Goal: Obtain resource: Download file/media

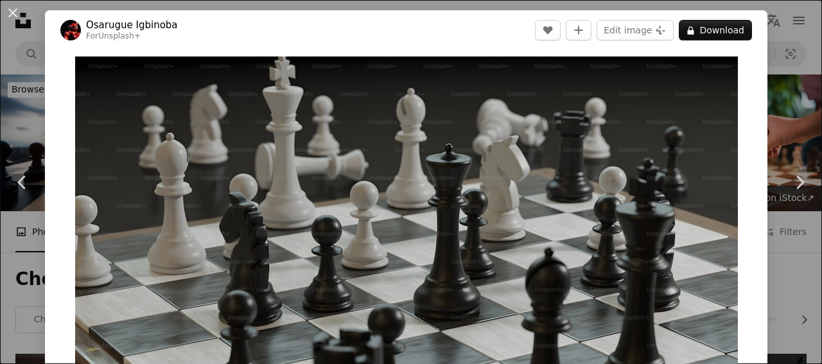
scroll to position [609, 0]
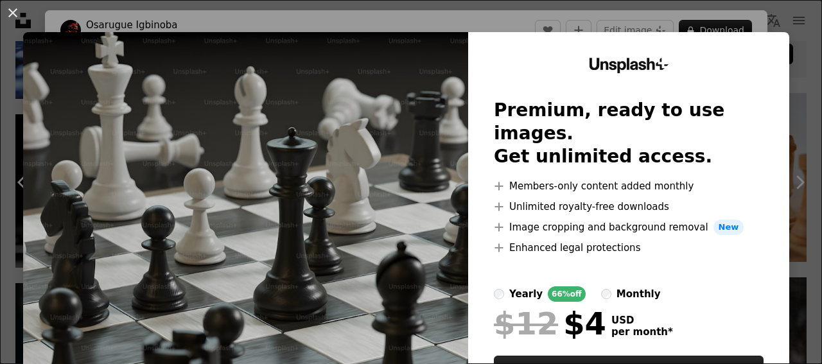
click at [438, 46] on img at bounding box center [245, 236] width 445 height 409
click at [449, 284] on img at bounding box center [245, 236] width 445 height 409
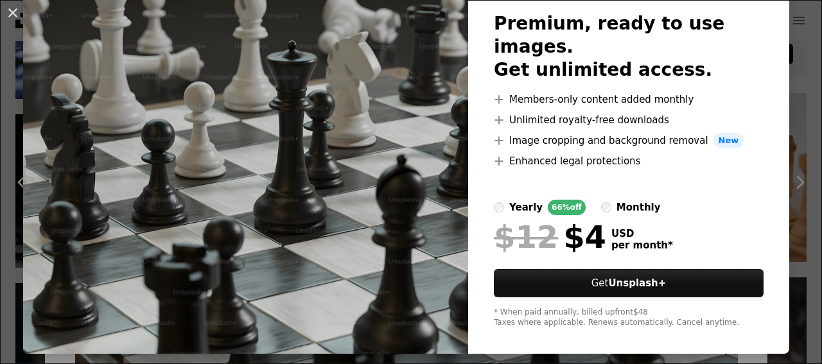
click at [419, 276] on img at bounding box center [245, 149] width 445 height 409
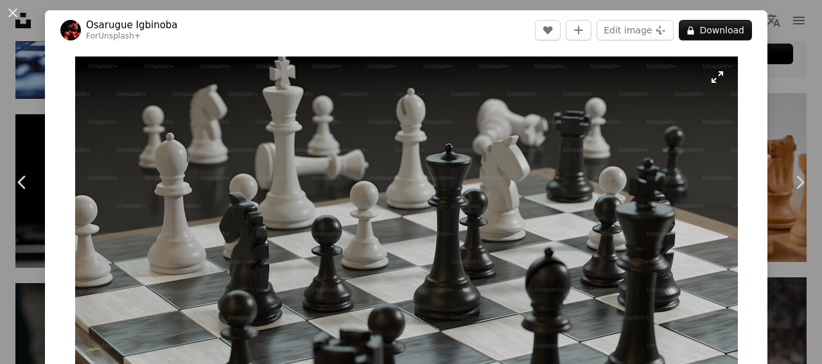
click at [563, 220] on img "Zoom in on this image" at bounding box center [406, 243] width 663 height 373
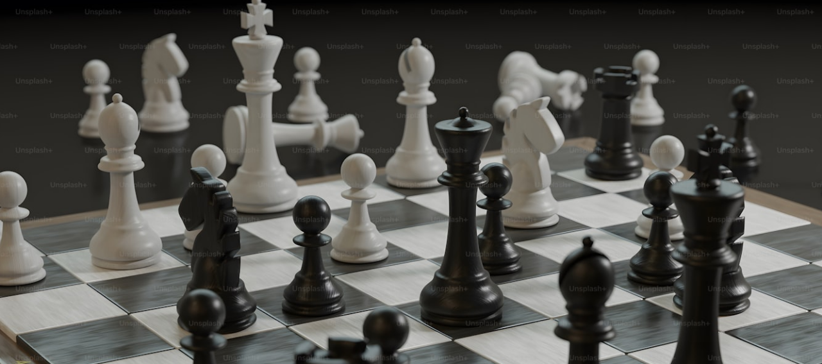
scroll to position [44, 0]
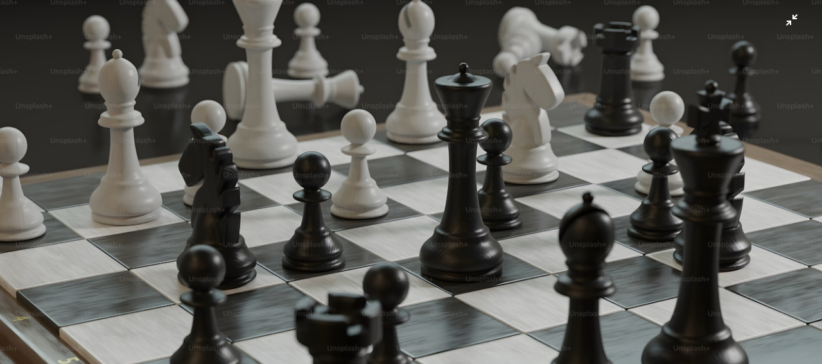
click at [563, 220] on img "Zoom out on this image" at bounding box center [411, 186] width 824 height 463
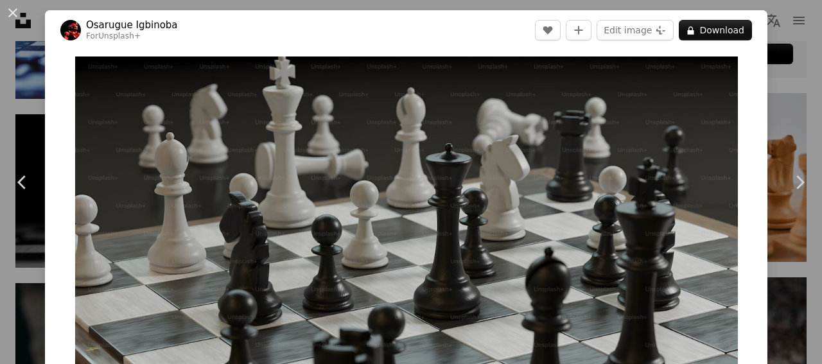
scroll to position [57, 0]
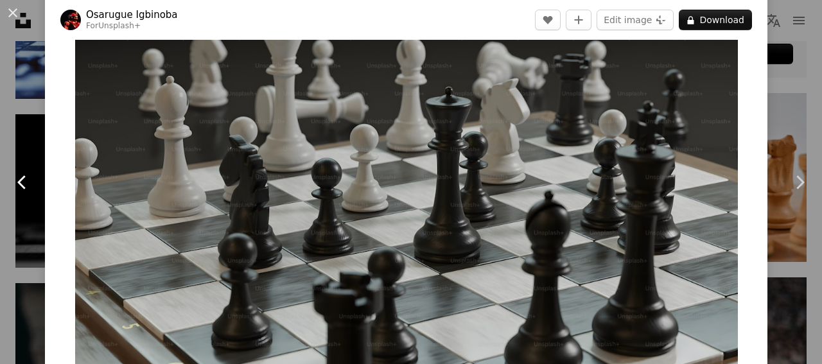
click at [22, 180] on icon at bounding box center [21, 181] width 8 height 13
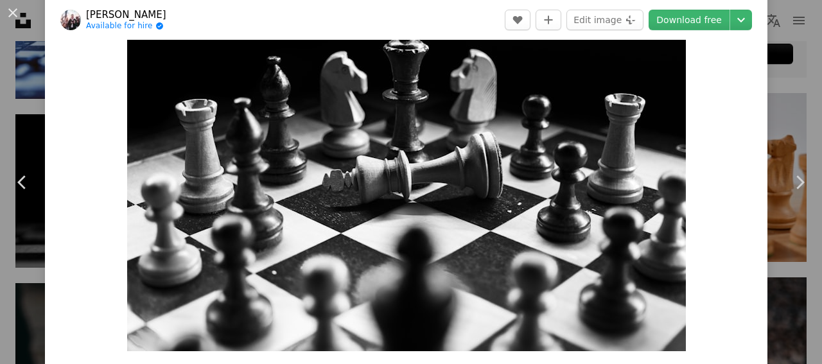
scroll to position [45, 0]
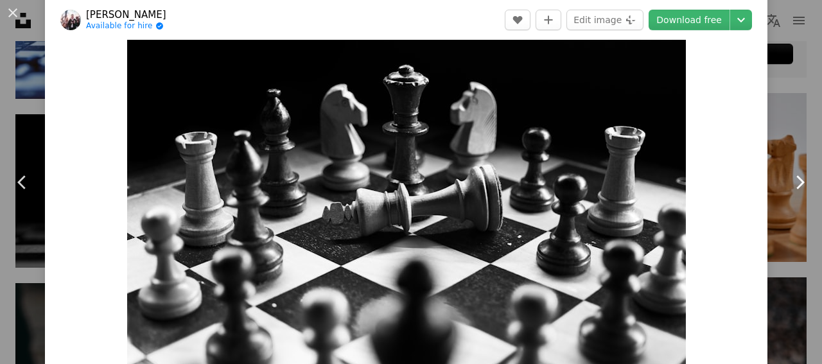
click at [791, 175] on icon "Chevron right" at bounding box center [799, 182] width 21 height 21
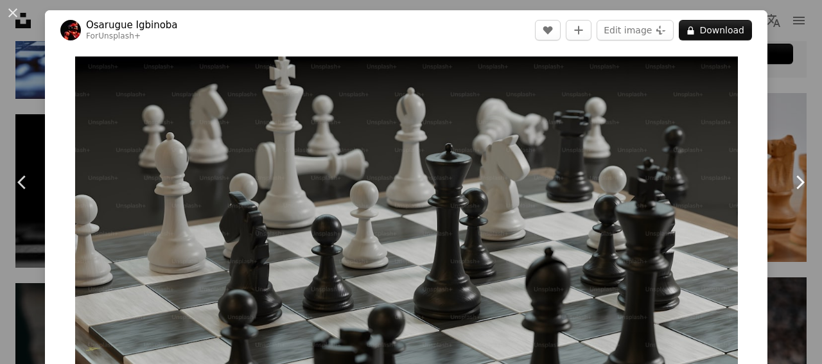
click at [797, 181] on icon at bounding box center [801, 181] width 8 height 13
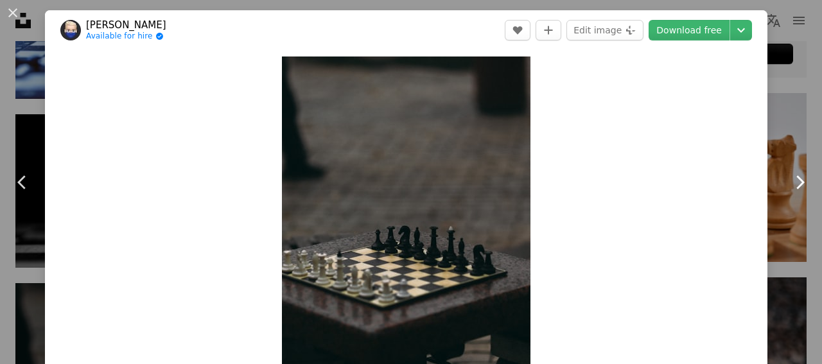
click at [797, 181] on icon at bounding box center [801, 181] width 8 height 13
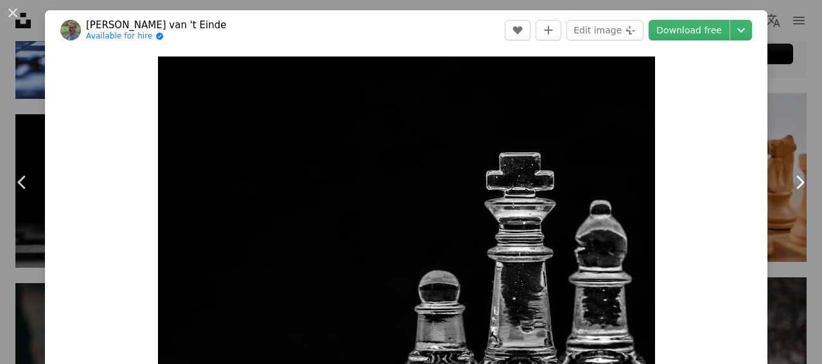
click at [797, 181] on icon at bounding box center [801, 181] width 8 height 13
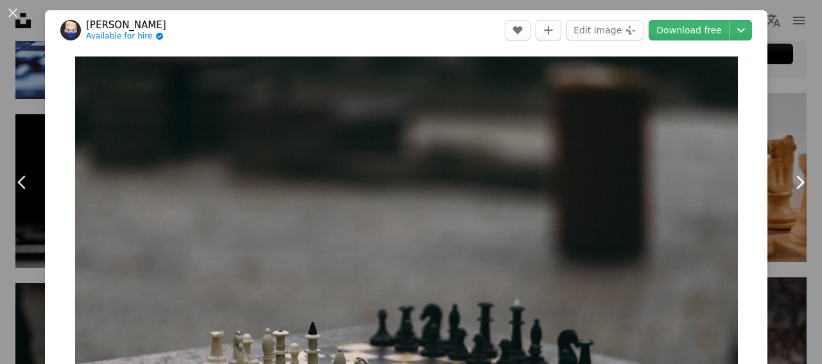
click at [797, 181] on icon at bounding box center [801, 181] width 8 height 13
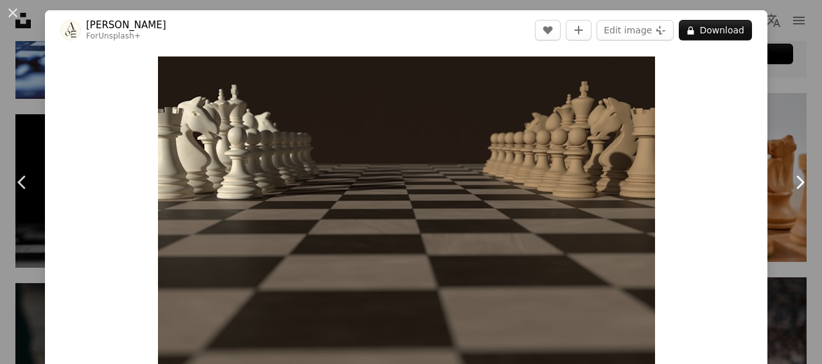
click at [797, 181] on icon at bounding box center [801, 181] width 8 height 13
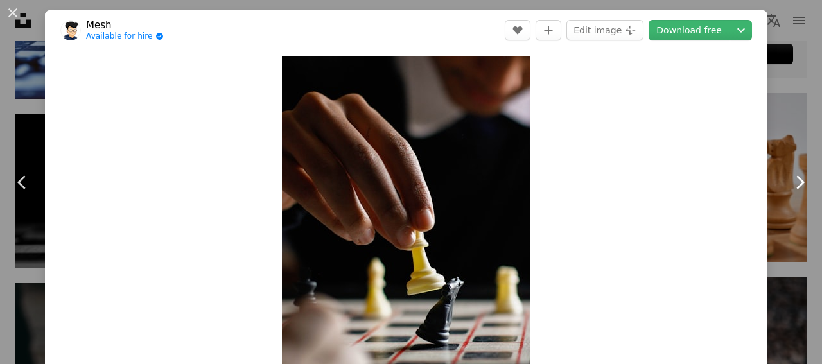
click at [797, 181] on icon at bounding box center [801, 181] width 8 height 13
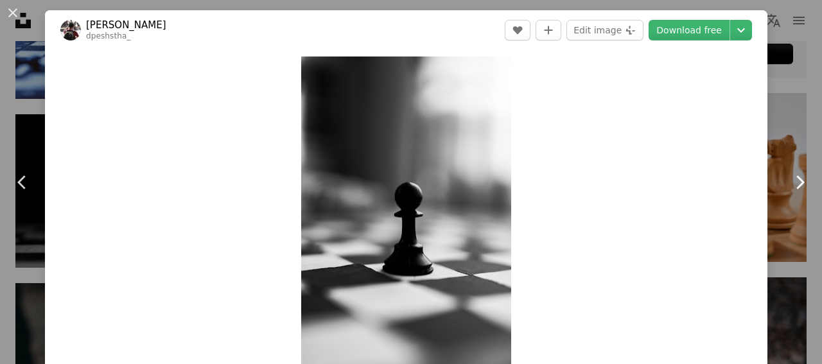
click at [797, 181] on icon at bounding box center [801, 181] width 8 height 13
